Goal: Task Accomplishment & Management: Manage account settings

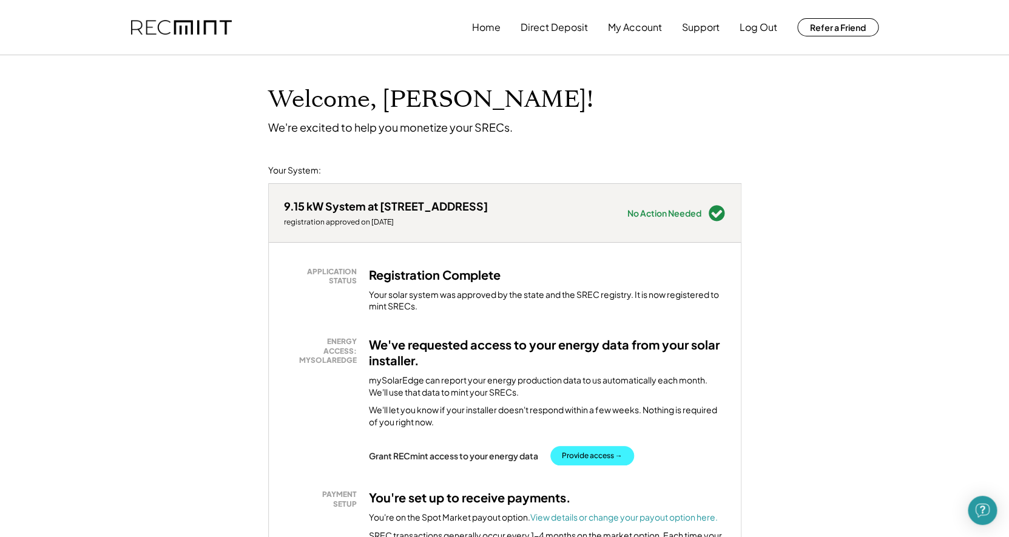
click at [600, 456] on button "Provide access →" at bounding box center [592, 455] width 84 height 19
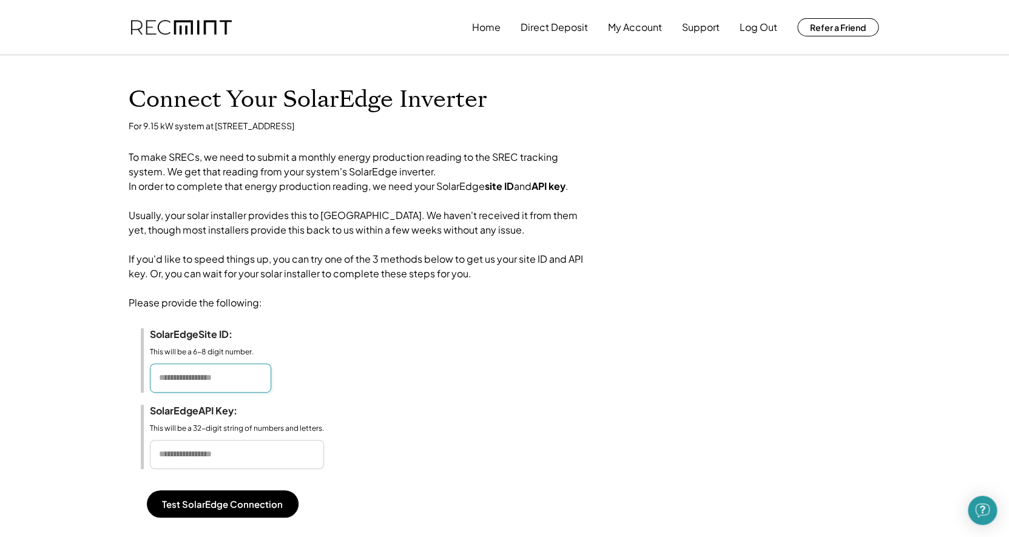
click at [211, 391] on input "input" at bounding box center [210, 378] width 121 height 29
click at [201, 469] on input "input" at bounding box center [237, 454] width 174 height 29
paste input "**********"
type input "**********"
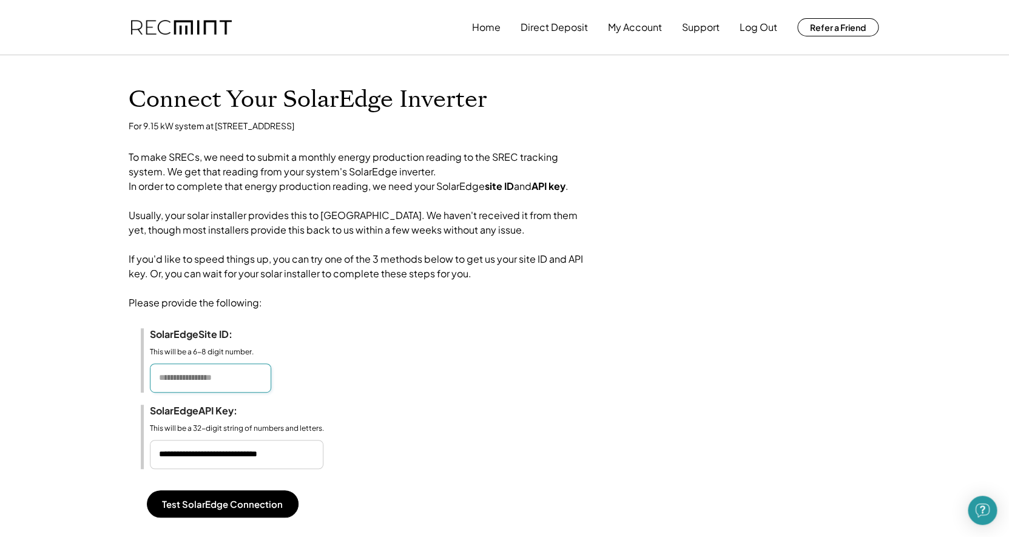
click at [192, 393] on input "input" at bounding box center [210, 378] width 121 height 29
click at [218, 518] on button "Test SolarEdge Connection" at bounding box center [223, 503] width 152 height 27
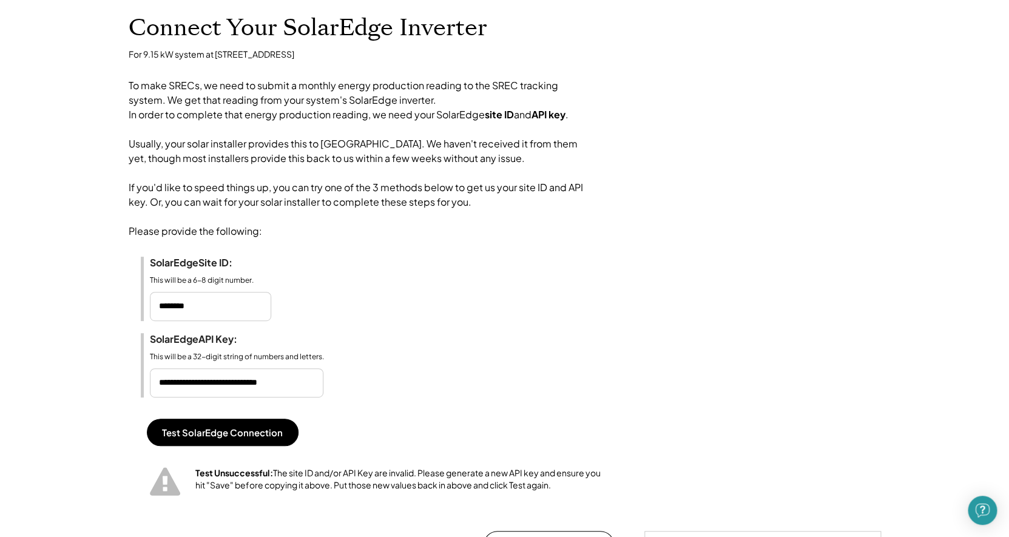
scroll to position [90, 0]
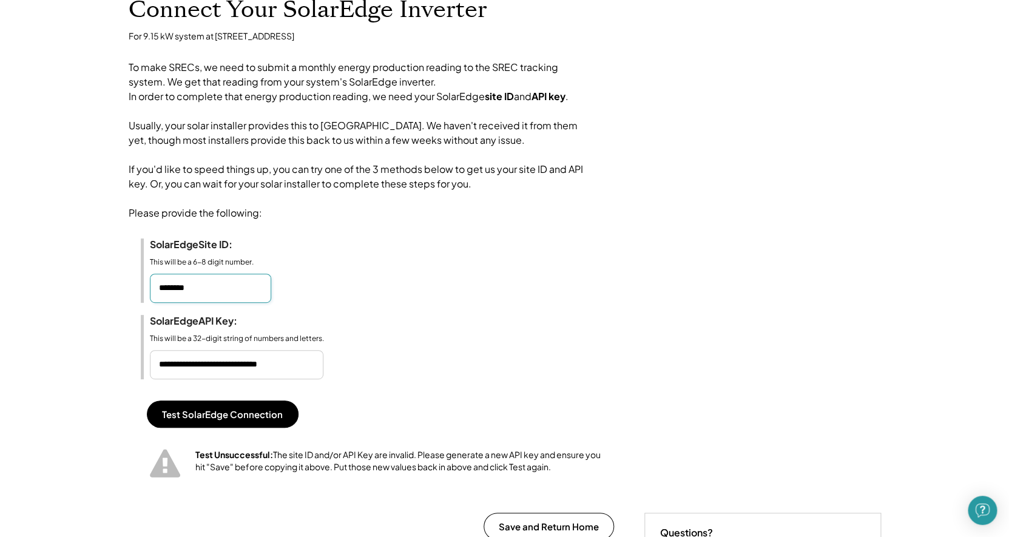
click at [174, 303] on input "input" at bounding box center [210, 288] width 121 height 29
type input "*******"
click at [218, 428] on button "Test SolarEdge Connection" at bounding box center [223, 414] width 152 height 27
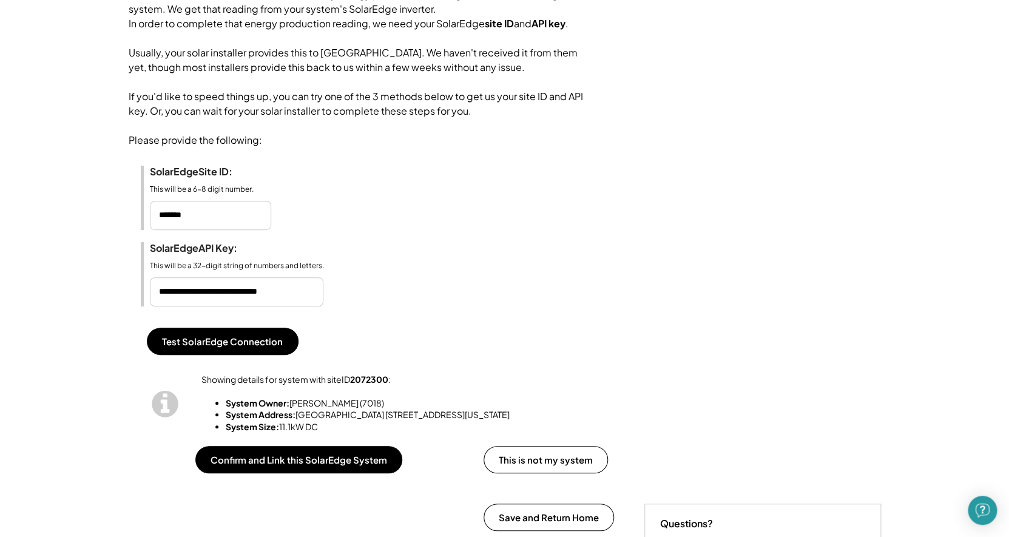
scroll to position [172, 0]
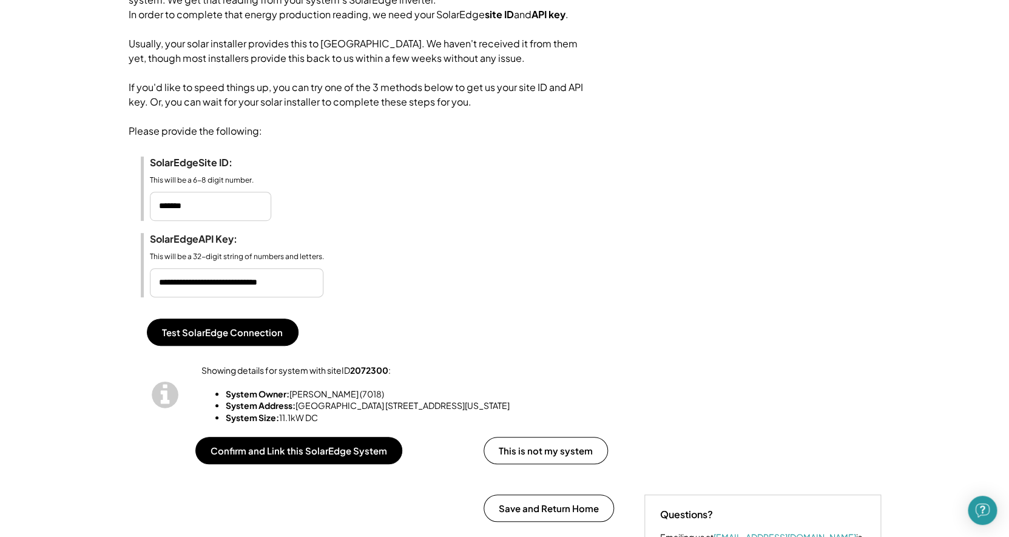
click at [338, 424] on li "System Size: 11.1kW DC" at bounding box center [417, 418] width 382 height 12
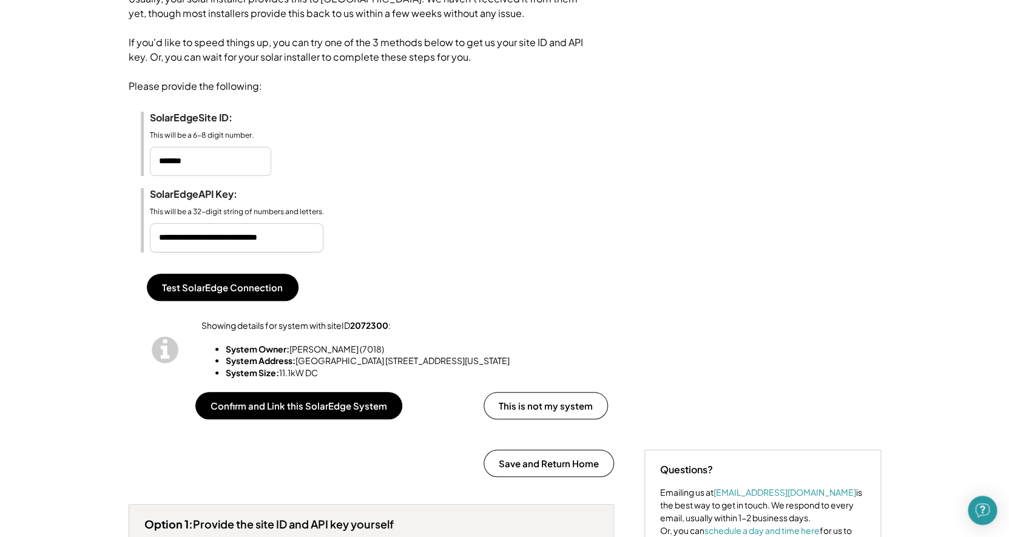
scroll to position [220, 0]
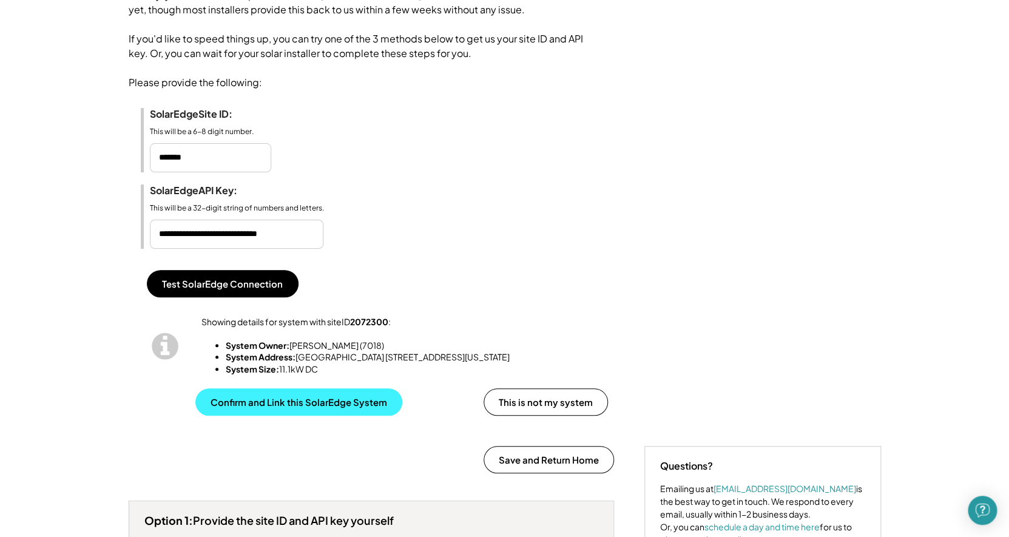
click at [303, 411] on button "Confirm and Link this SolarEdge System" at bounding box center [298, 401] width 207 height 27
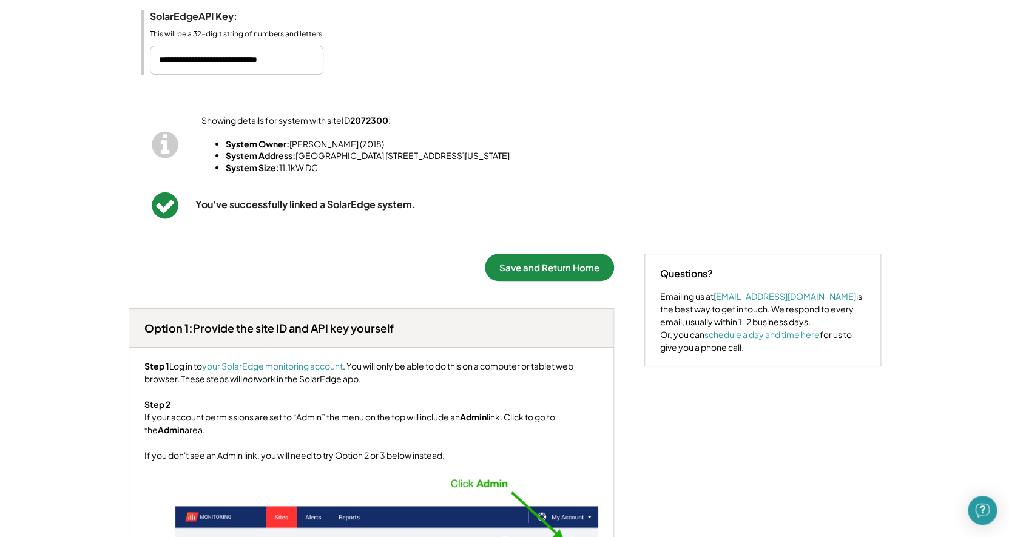
scroll to position [396, 0]
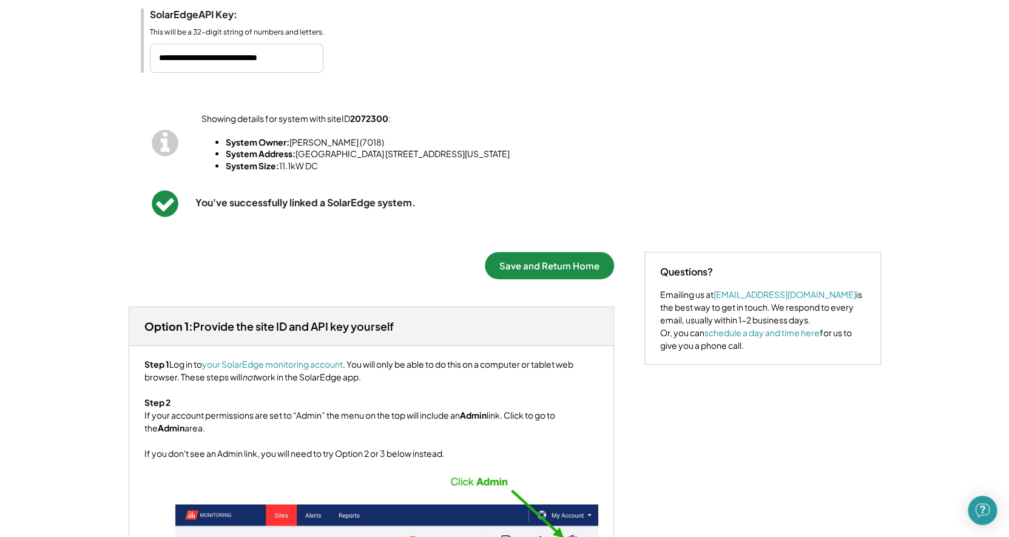
click at [546, 279] on button "Save and Return Home" at bounding box center [549, 265] width 129 height 27
click at [430, 267] on div "Save and Return Home" at bounding box center [372, 265] width 486 height 27
click at [549, 279] on button "Save and Return Home" at bounding box center [549, 265] width 129 height 27
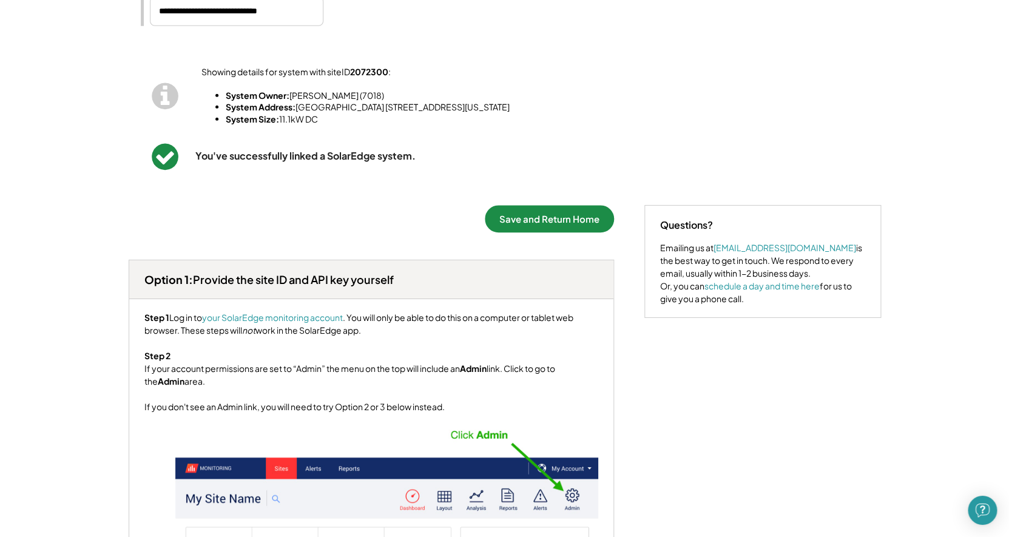
scroll to position [442, 0]
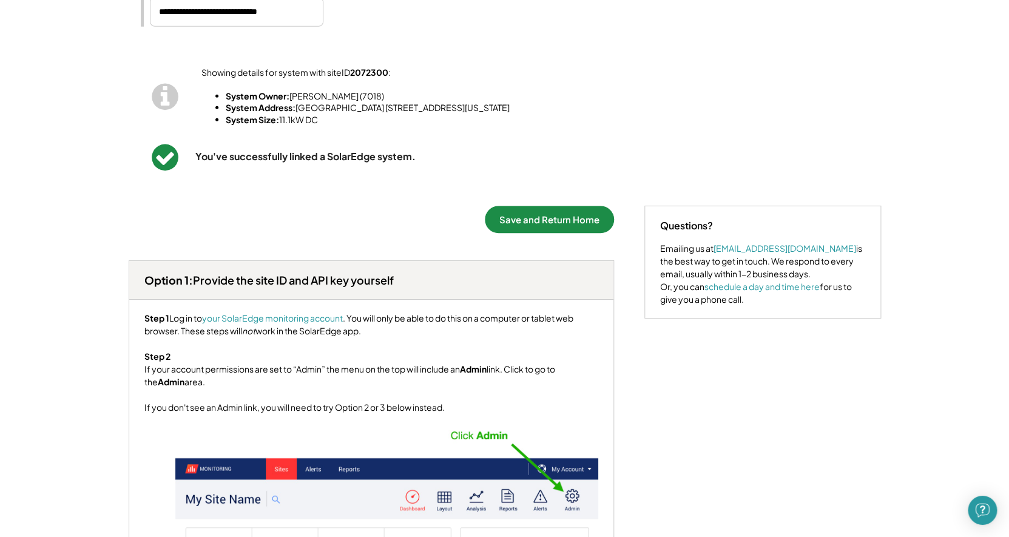
click at [568, 205] on div "Home Direct Deposit My Account Support Log Out Refer a Friend Connect Your Sola…" at bounding box center [504, 476] width 1009 height 1836
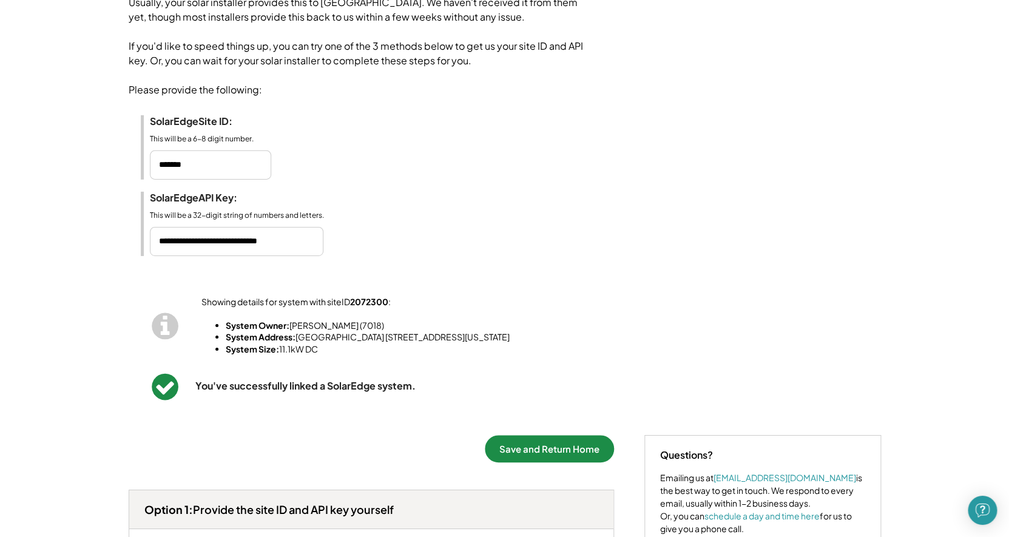
scroll to position [201, 0]
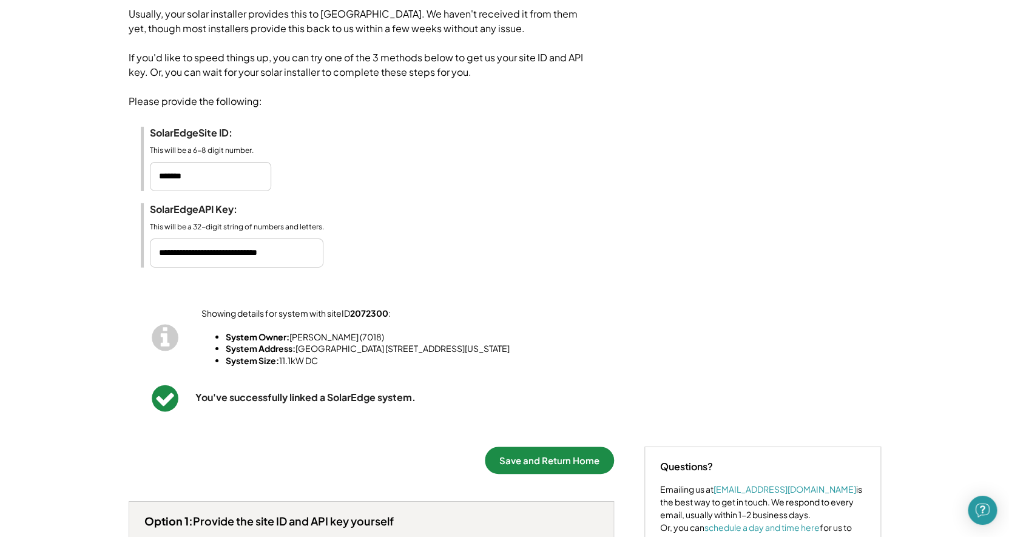
click at [478, 367] on li "System Size: 11.1kW DC" at bounding box center [417, 361] width 382 height 12
click at [532, 474] on button "Save and Return Home" at bounding box center [549, 460] width 129 height 27
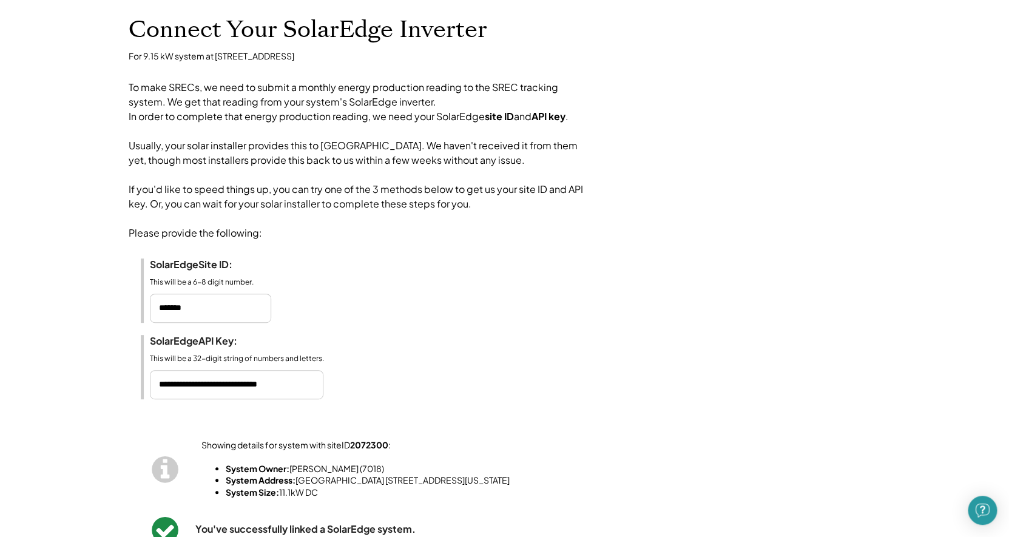
scroll to position [0, 0]
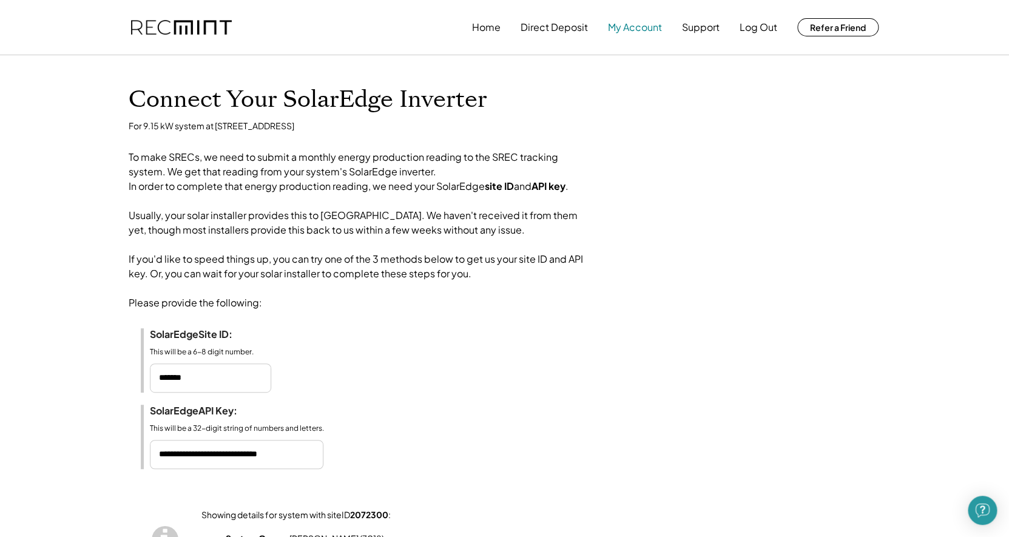
click at [634, 27] on button "My Account" at bounding box center [635, 27] width 54 height 24
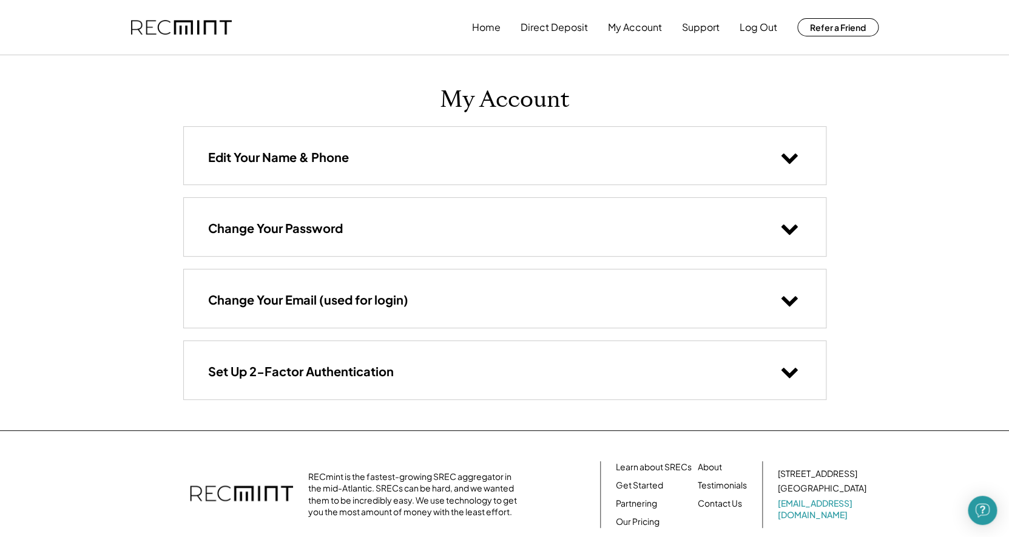
click at [790, 373] on icon at bounding box center [789, 371] width 18 height 18
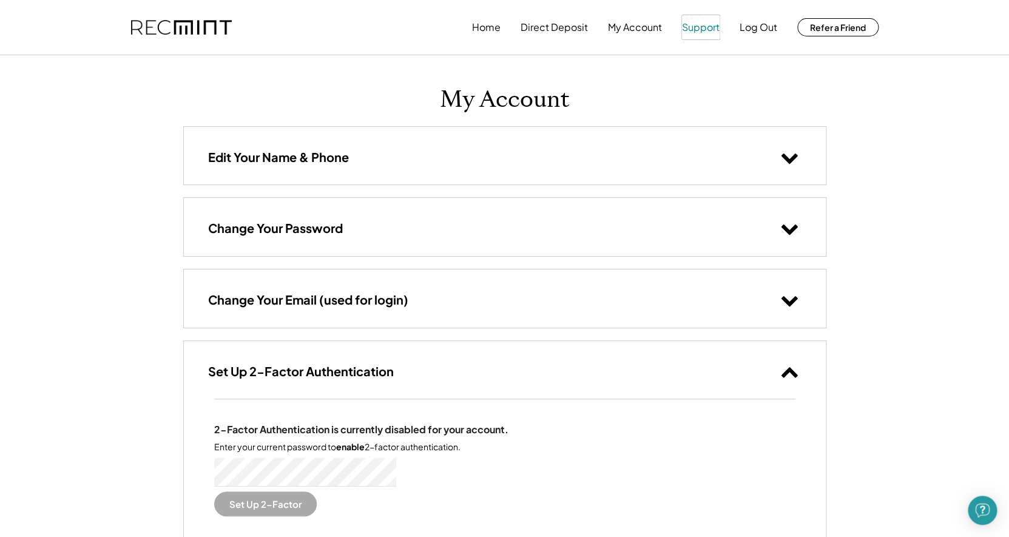
click at [708, 27] on button "Support" at bounding box center [701, 27] width 38 height 24
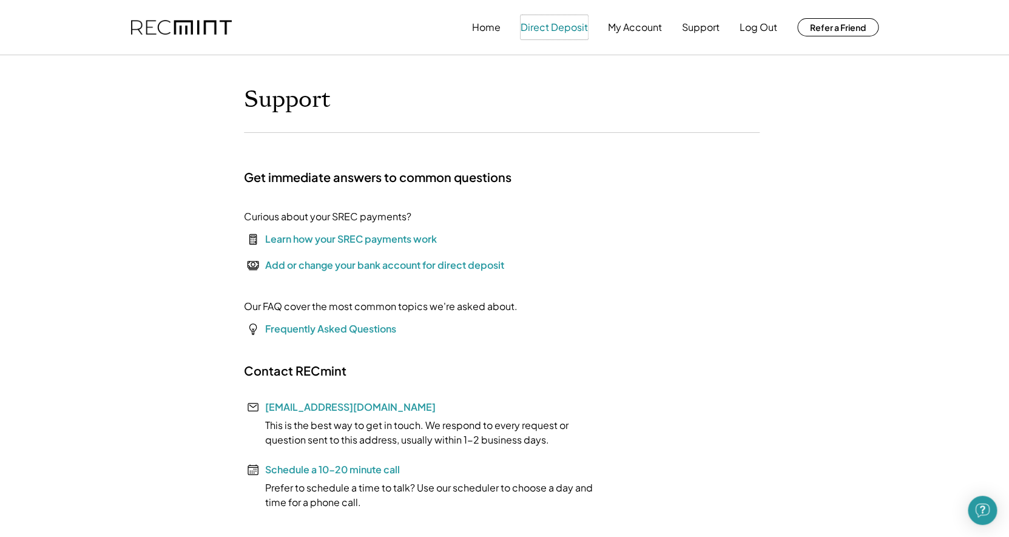
click at [553, 27] on button "Direct Deposit" at bounding box center [554, 27] width 67 height 24
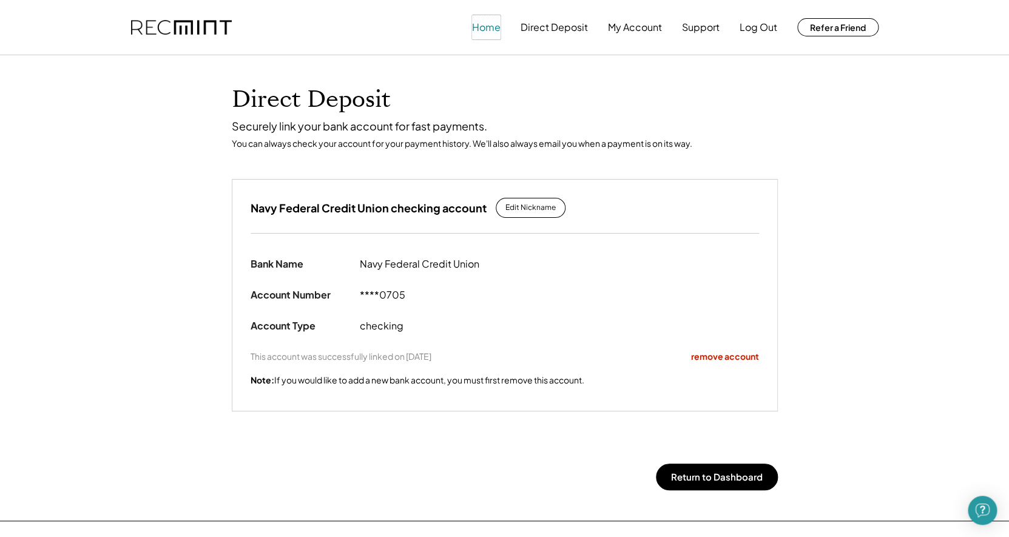
click at [486, 29] on button "Home" at bounding box center [486, 27] width 29 height 24
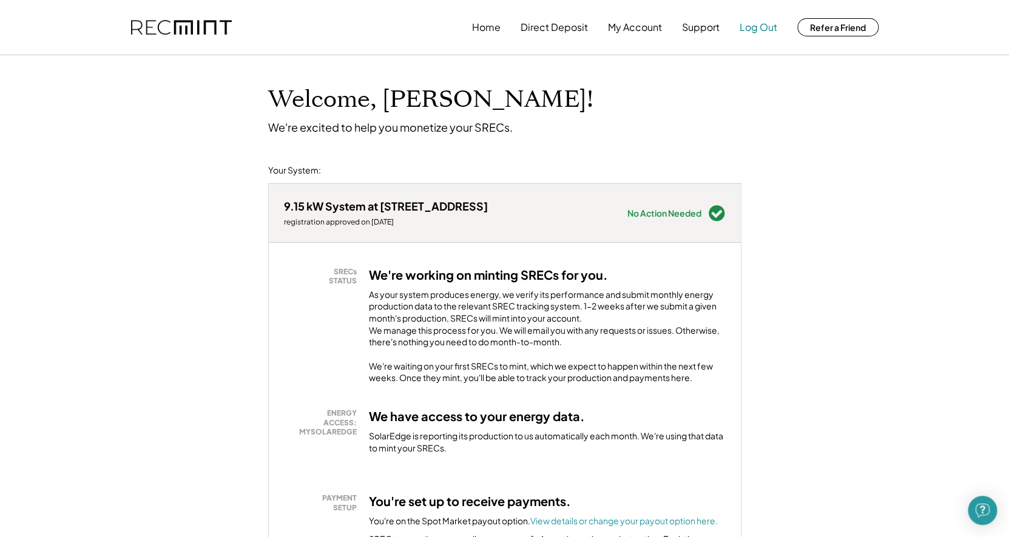
click at [757, 25] on button "Log Out" at bounding box center [759, 27] width 38 height 24
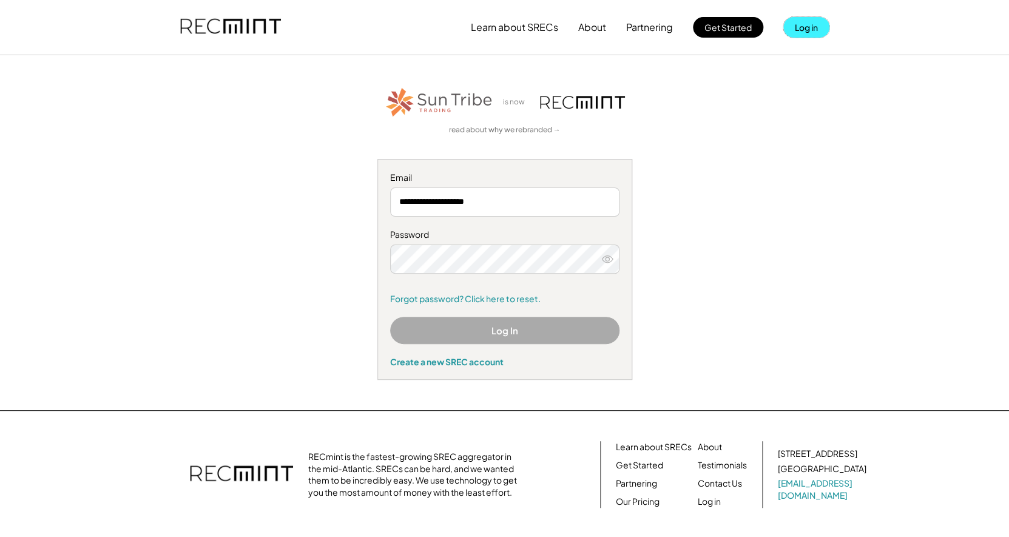
click at [804, 36] on button "Log in" at bounding box center [807, 27] width 46 height 21
click at [804, 29] on button "Log in" at bounding box center [807, 27] width 46 height 21
click at [609, 259] on icon at bounding box center [607, 259] width 12 height 12
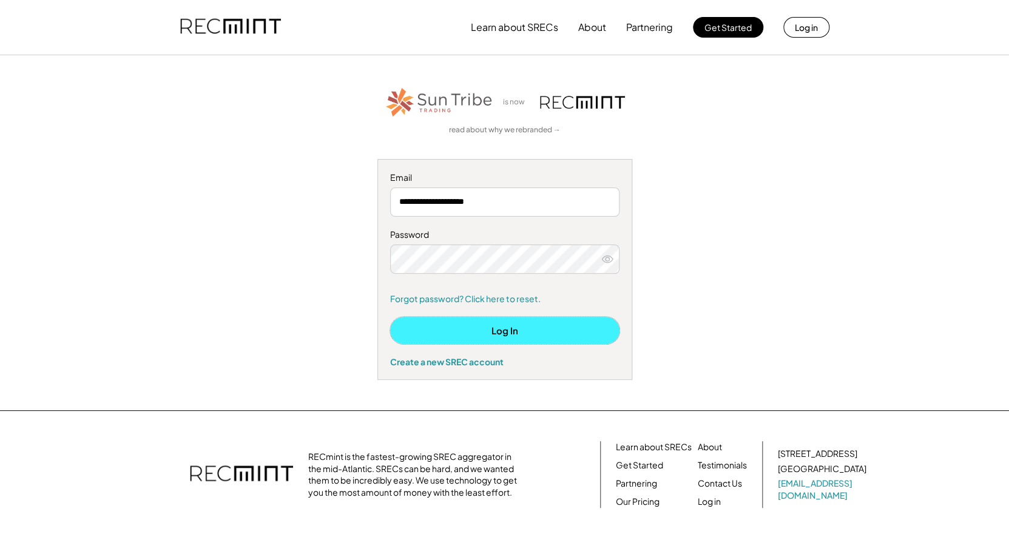
click at [515, 330] on button "Log In" at bounding box center [504, 330] width 229 height 27
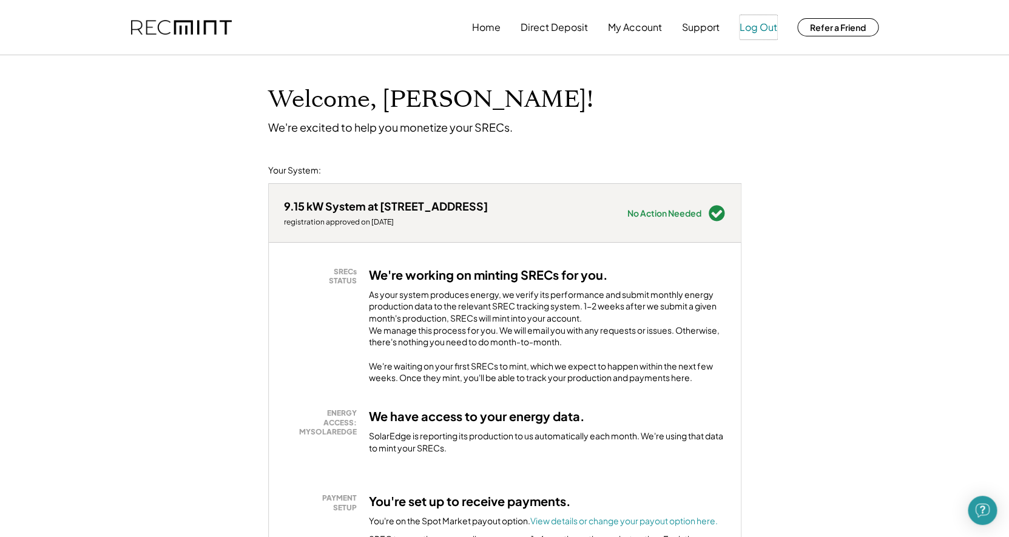
click at [760, 28] on button "Log Out" at bounding box center [759, 27] width 38 height 24
